Goal: Navigation & Orientation: Find specific page/section

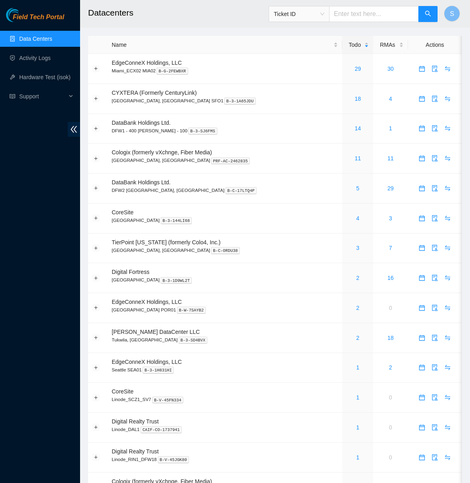
click at [42, 15] on span "Field Tech Portal" at bounding box center [38, 18] width 51 height 8
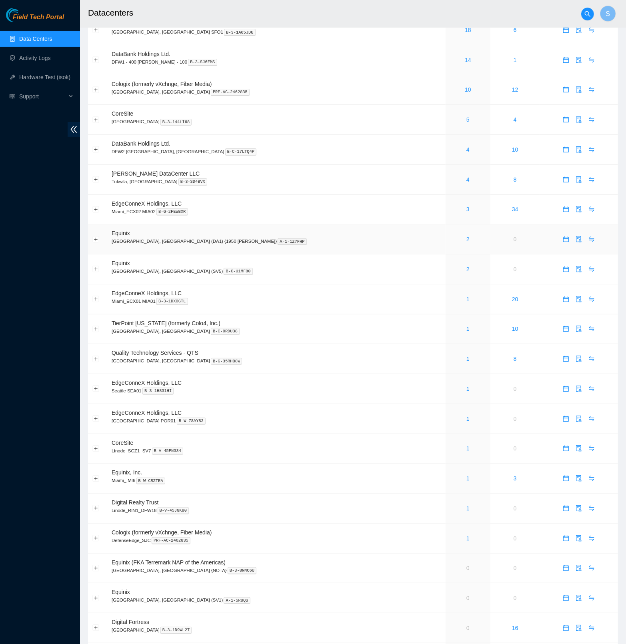
scroll to position [40, 0]
click at [466, 180] on link "4" at bounding box center [467, 178] width 3 height 6
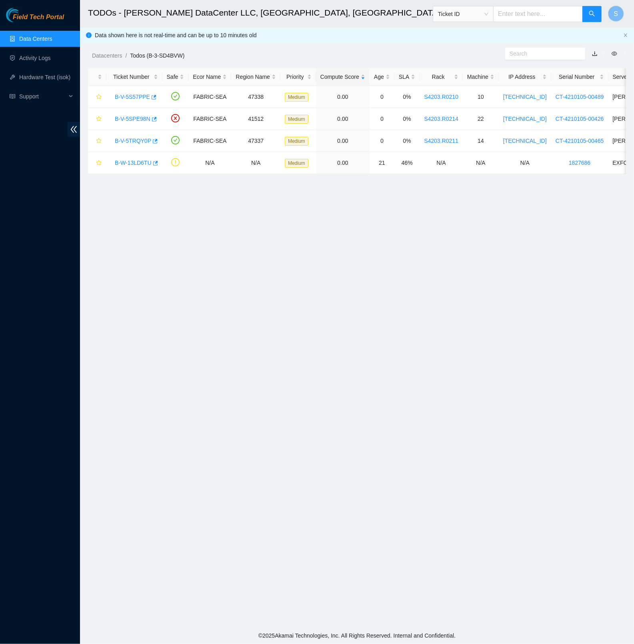
click at [238, 309] on main "TODOs - Sabey DataCenter LLC, Tukwila, WA Ticket ID S Data shown here is not re…" at bounding box center [357, 313] width 554 height 627
click at [43, 18] on span "Field Tech Portal" at bounding box center [38, 18] width 51 height 8
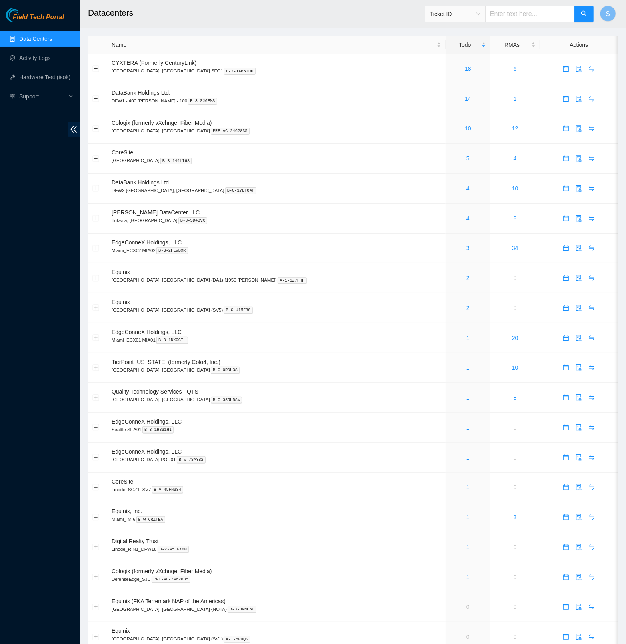
scroll to position [188, 0]
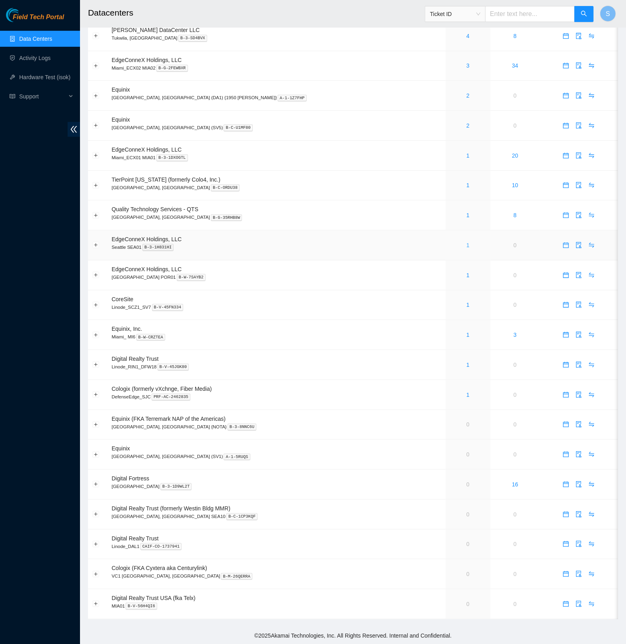
click at [466, 244] on link "1" at bounding box center [467, 245] width 3 height 6
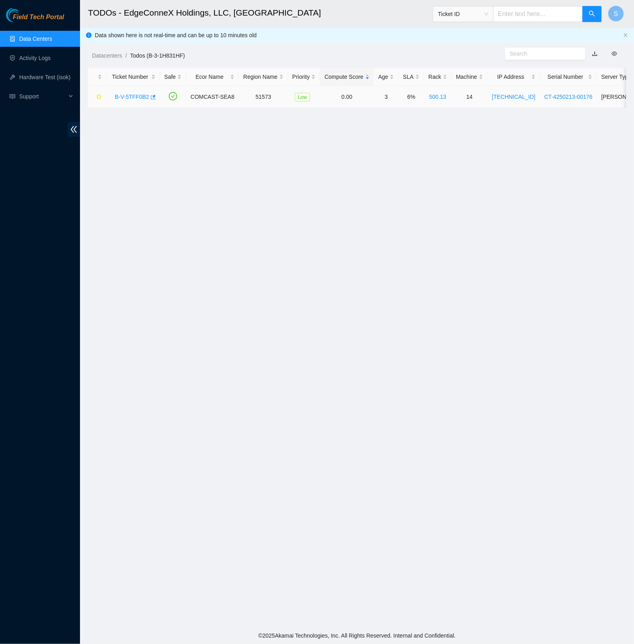
click at [136, 98] on link "B-V-5TFF0B2" at bounding box center [132, 97] width 34 height 6
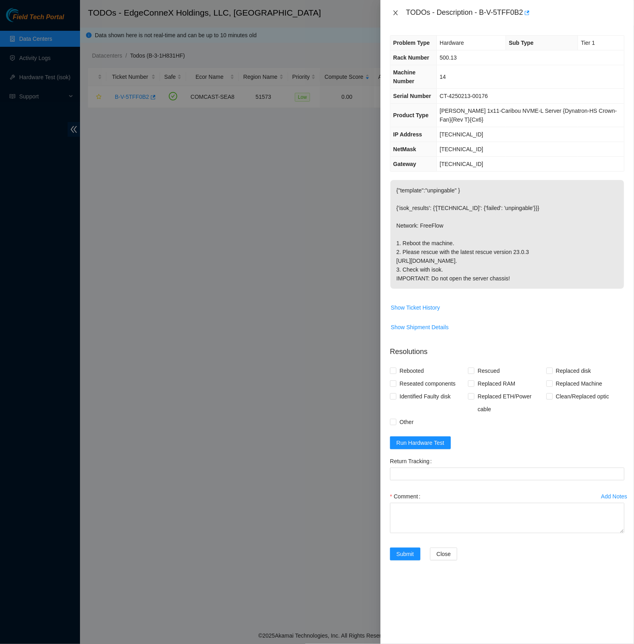
click at [390, 15] on button "Close" at bounding box center [395, 13] width 11 height 8
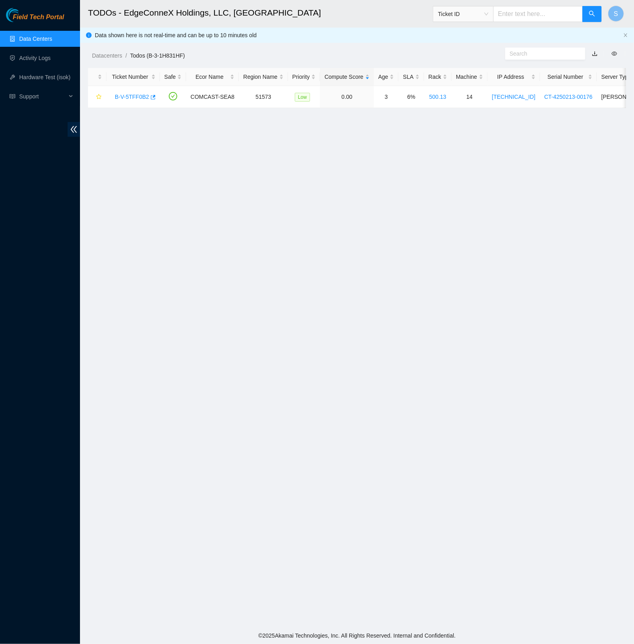
click at [389, 189] on main "TODOs - EdgeConneX Holdings, LLC, Seattle SEA01 Ticket ID S Data shown here is …" at bounding box center [357, 313] width 554 height 627
click at [40, 16] on span "Field Tech Portal" at bounding box center [38, 18] width 51 height 8
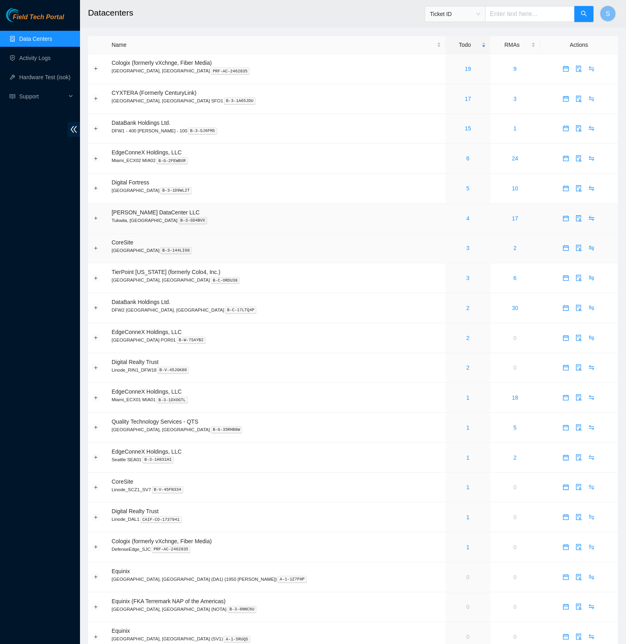
click at [360, 248] on p "Santa Clara, CA SV4 B-3-144LI68" at bounding box center [277, 250] width 330 height 7
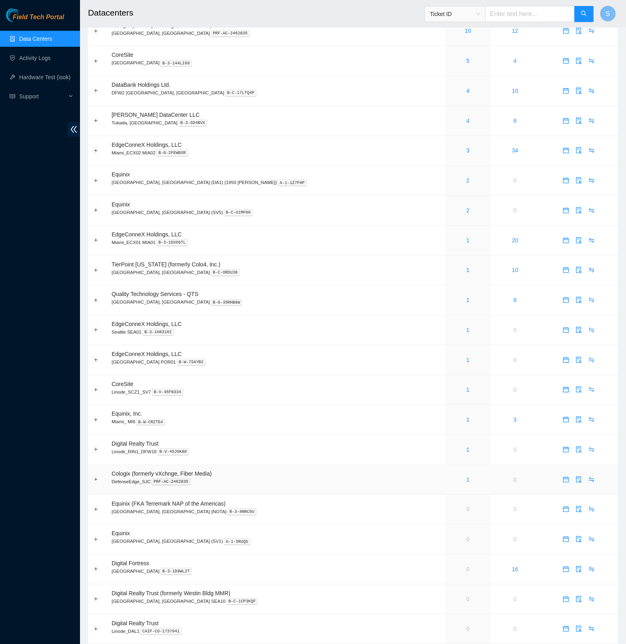
scroll to position [79, 0]
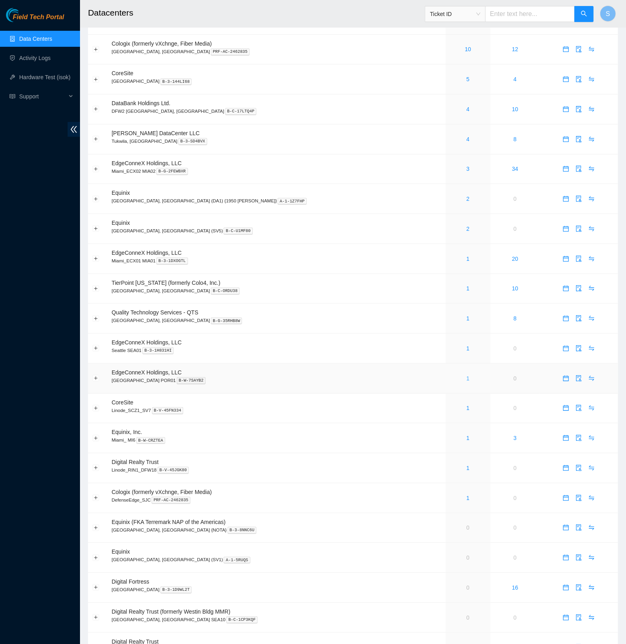
click at [466, 382] on link "1" at bounding box center [467, 378] width 3 height 6
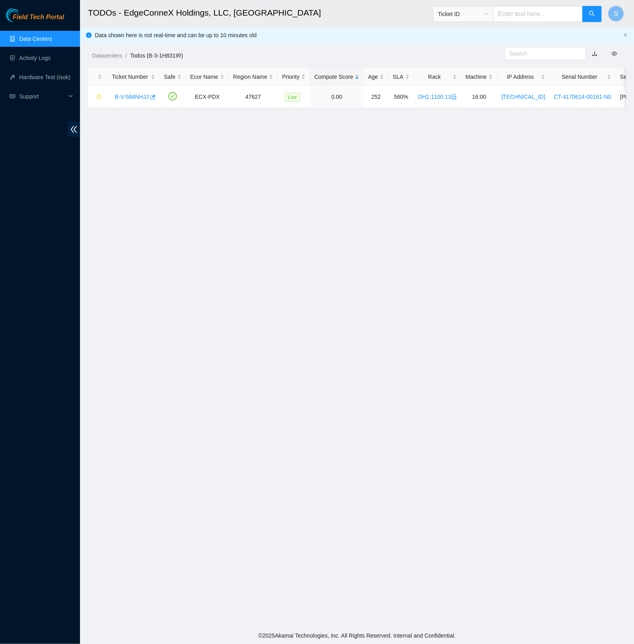
click at [49, 14] on span "Field Tech Portal" at bounding box center [38, 18] width 51 height 8
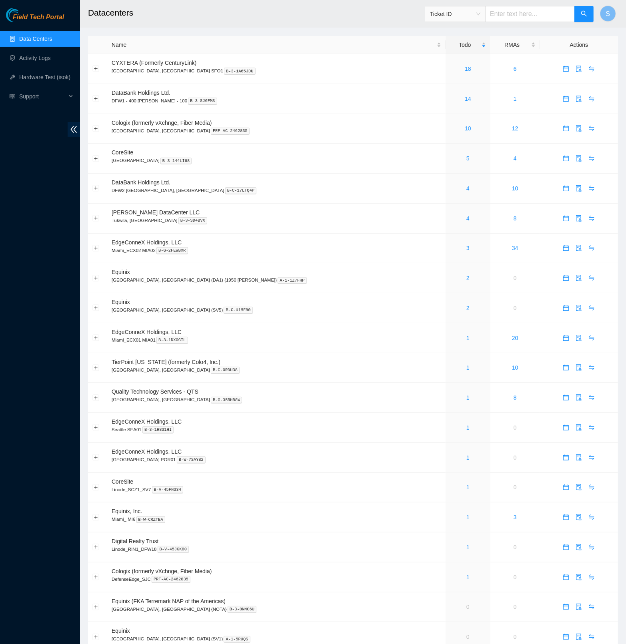
click at [48, 15] on span "Field Tech Portal" at bounding box center [38, 18] width 51 height 8
click at [310, 20] on h2 "Datacenters" at bounding box center [301, 13] width 427 height 26
